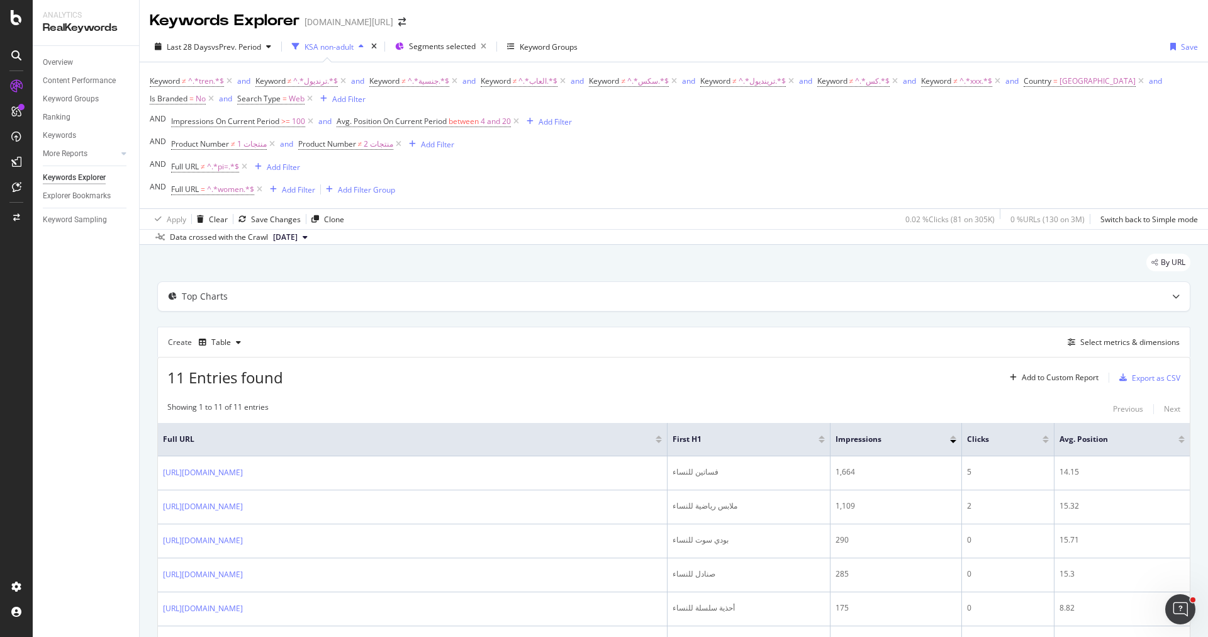
scroll to position [218, 0]
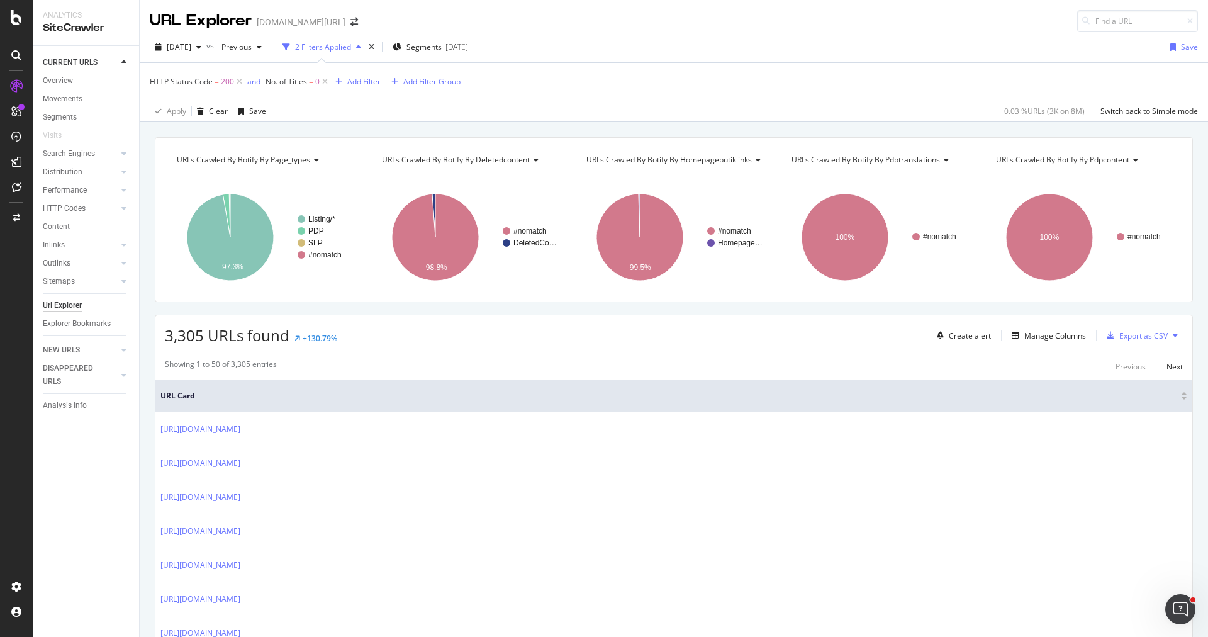
scroll to position [190, 0]
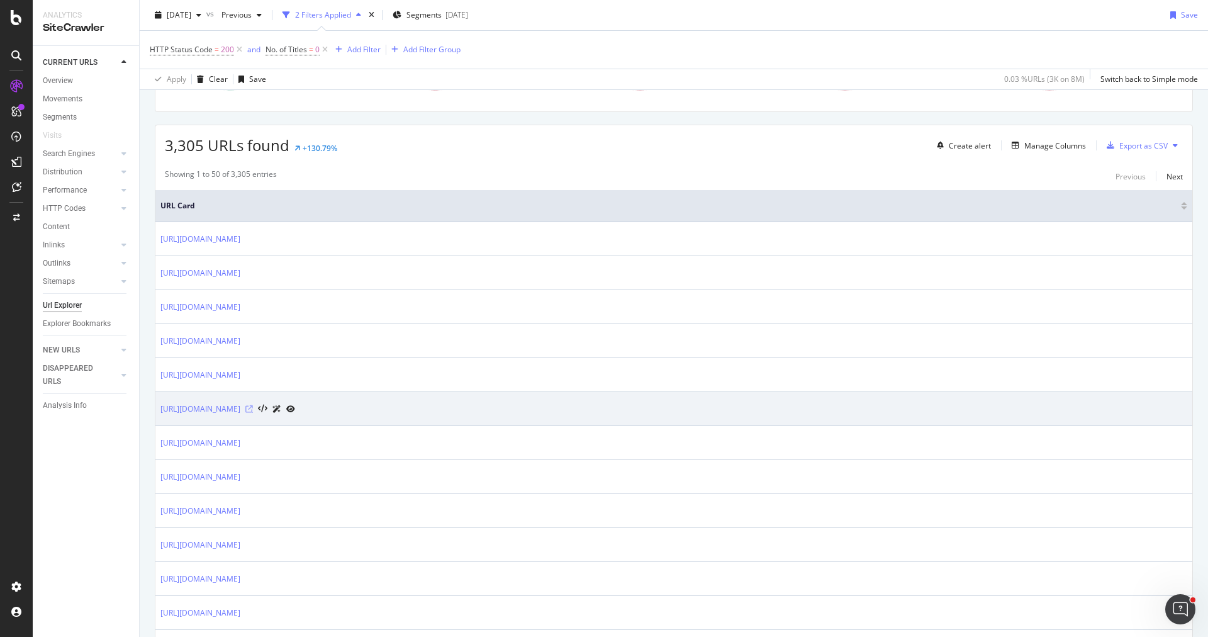
click at [253, 405] on icon at bounding box center [249, 409] width 8 height 8
